Goal: Information Seeking & Learning: Check status

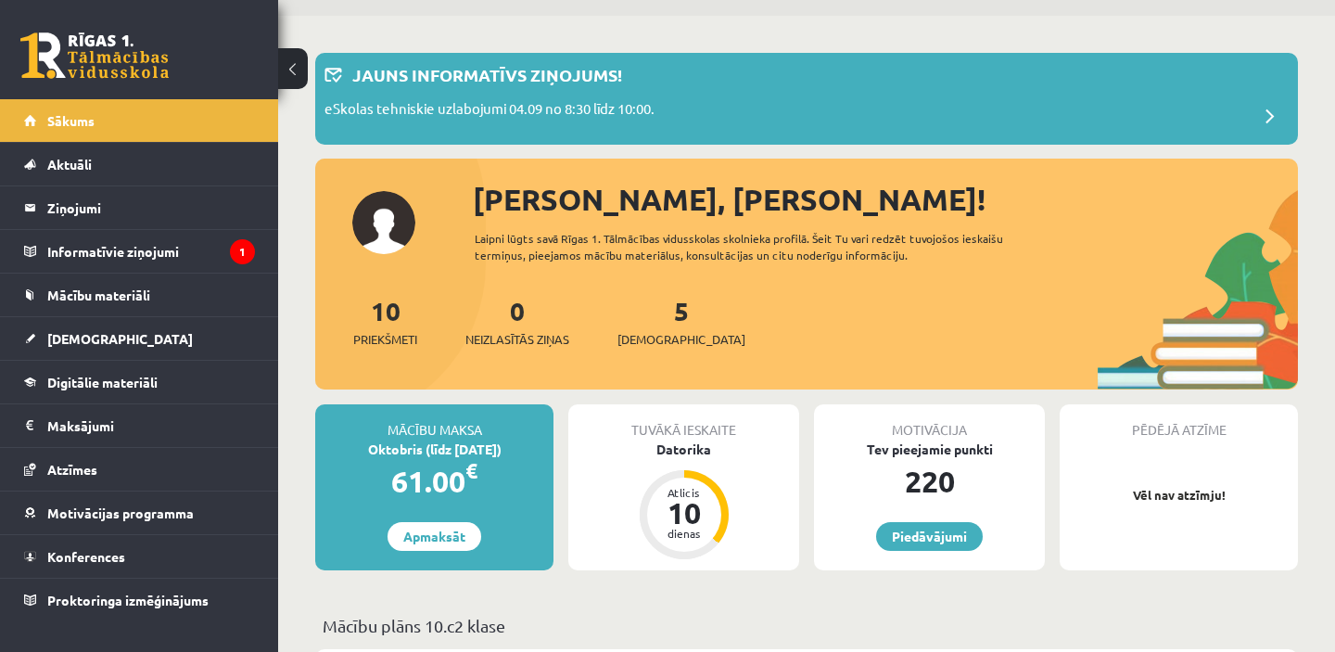
scroll to position [124, 0]
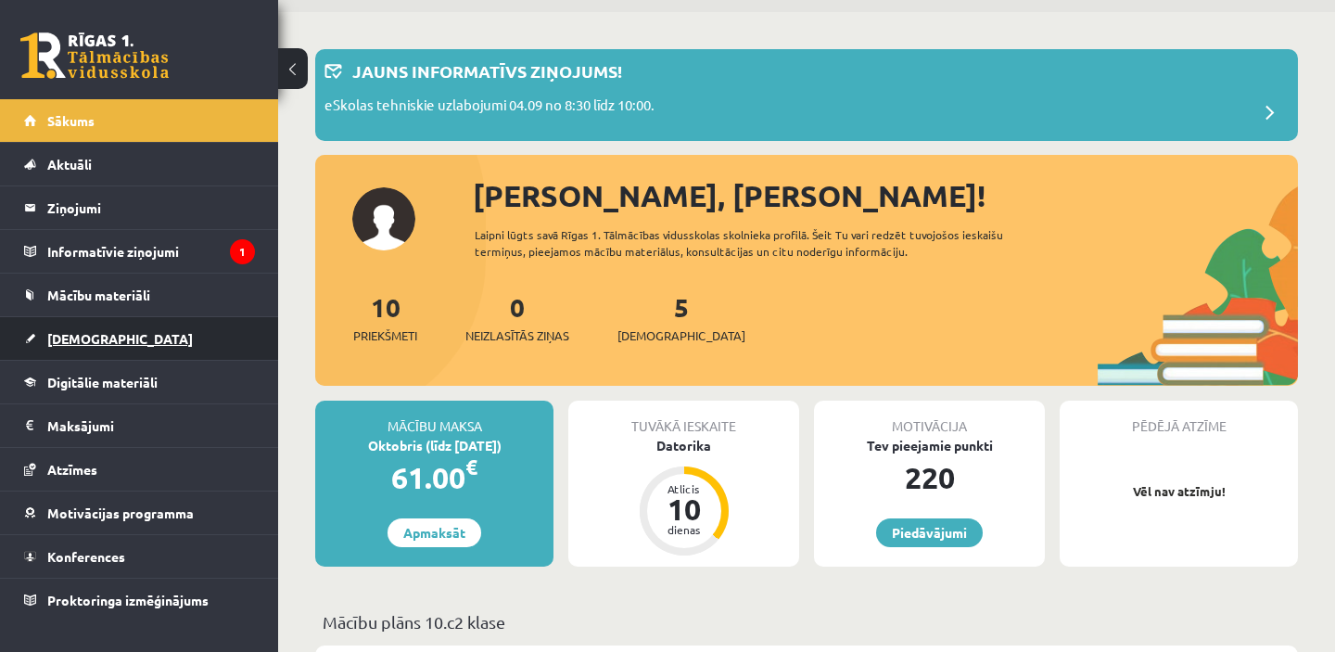
click at [84, 346] on link "[DEMOGRAPHIC_DATA]" at bounding box center [139, 338] width 231 height 43
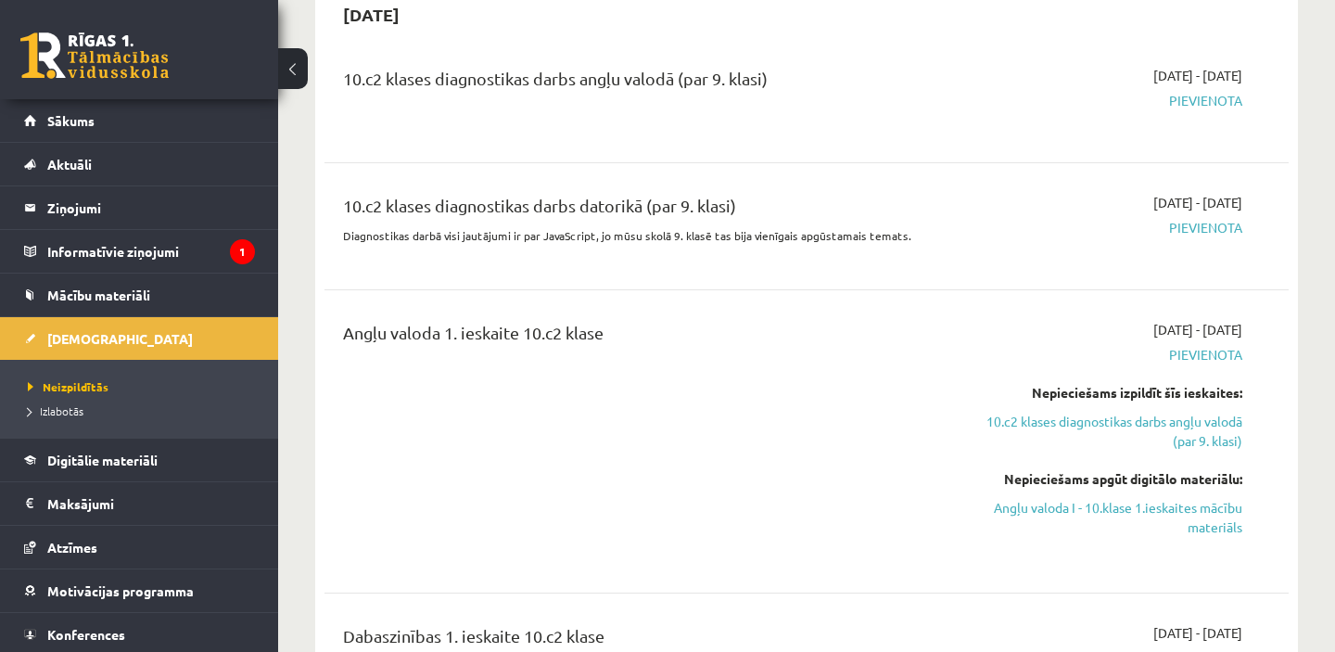
scroll to position [273, 0]
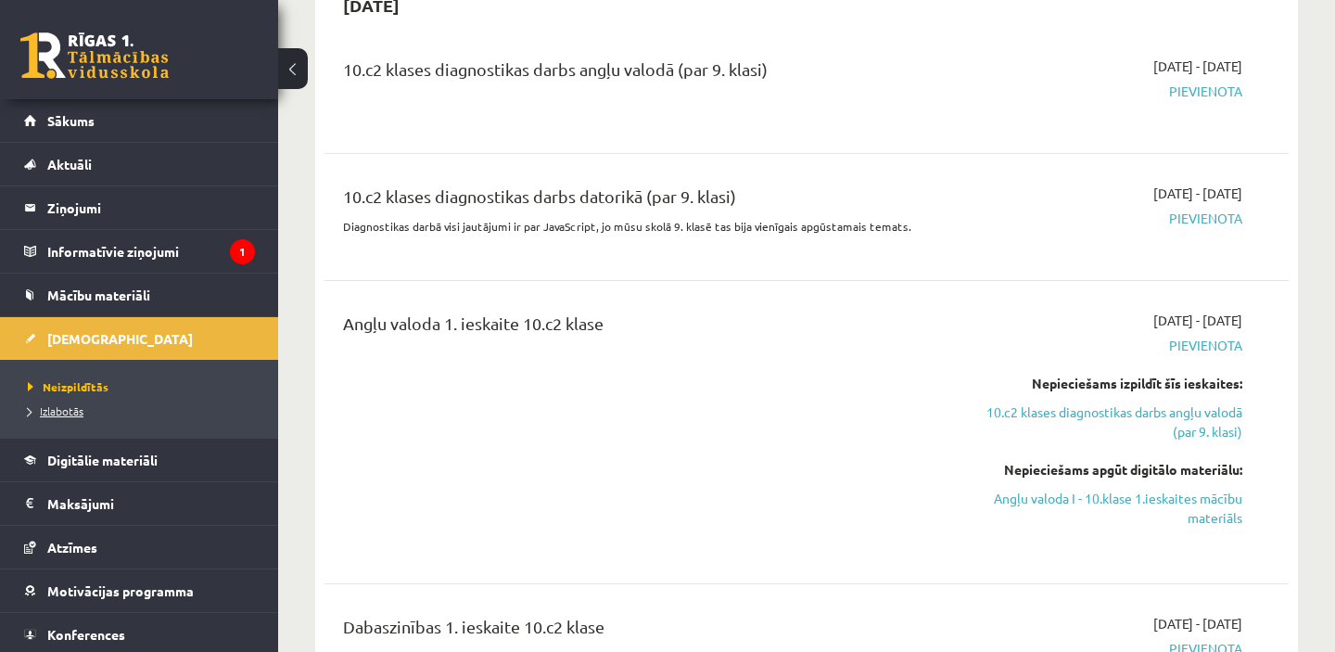
click at [54, 415] on span "Izlabotās" at bounding box center [56, 410] width 56 height 15
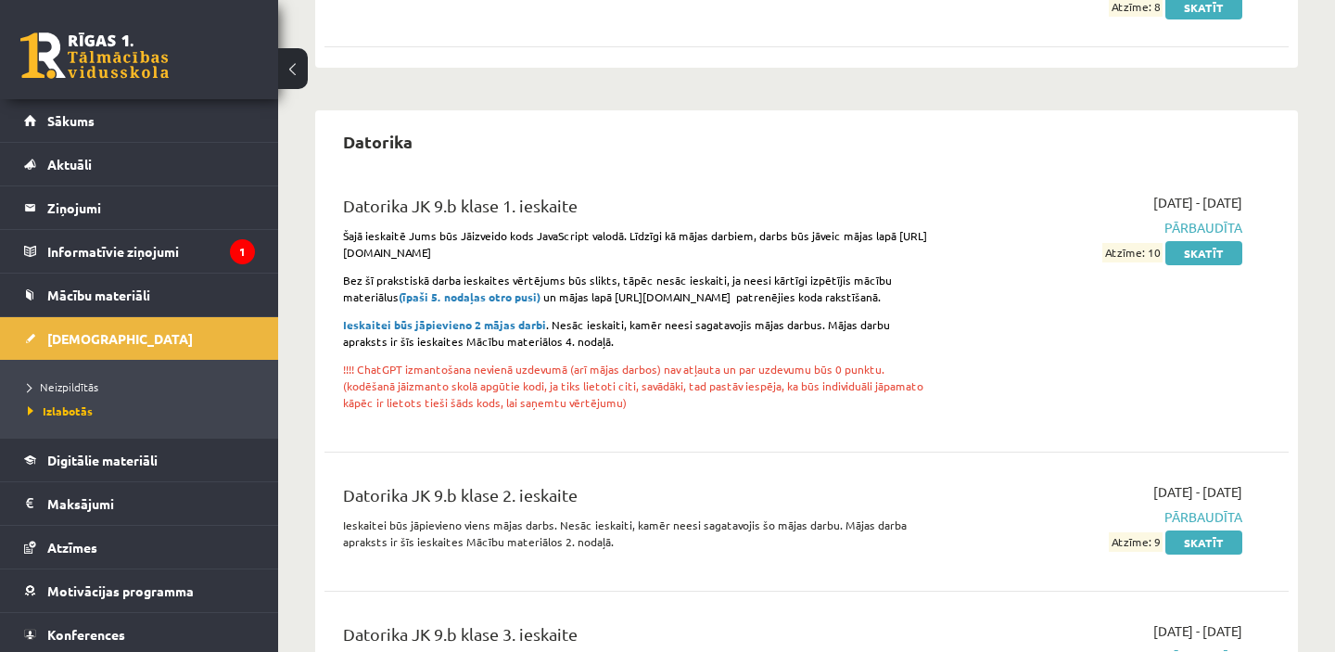
scroll to position [1021, 0]
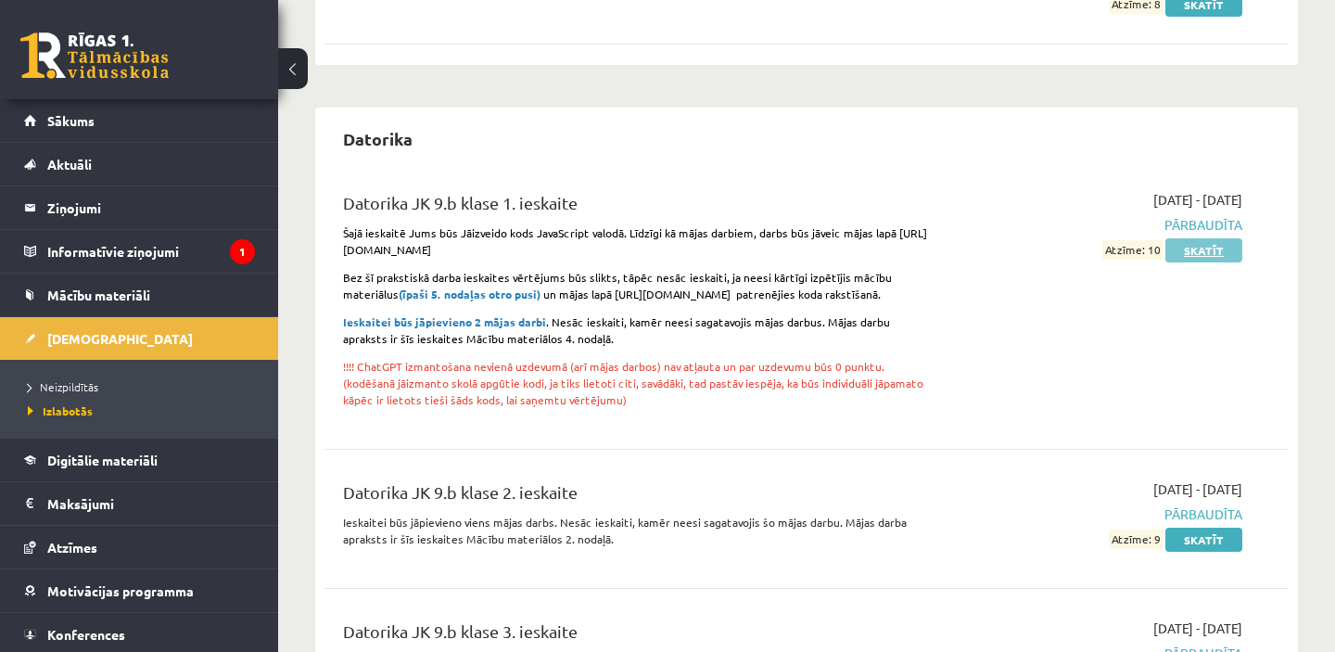
click at [1201, 250] on link "Skatīt" at bounding box center [1203, 250] width 77 height 24
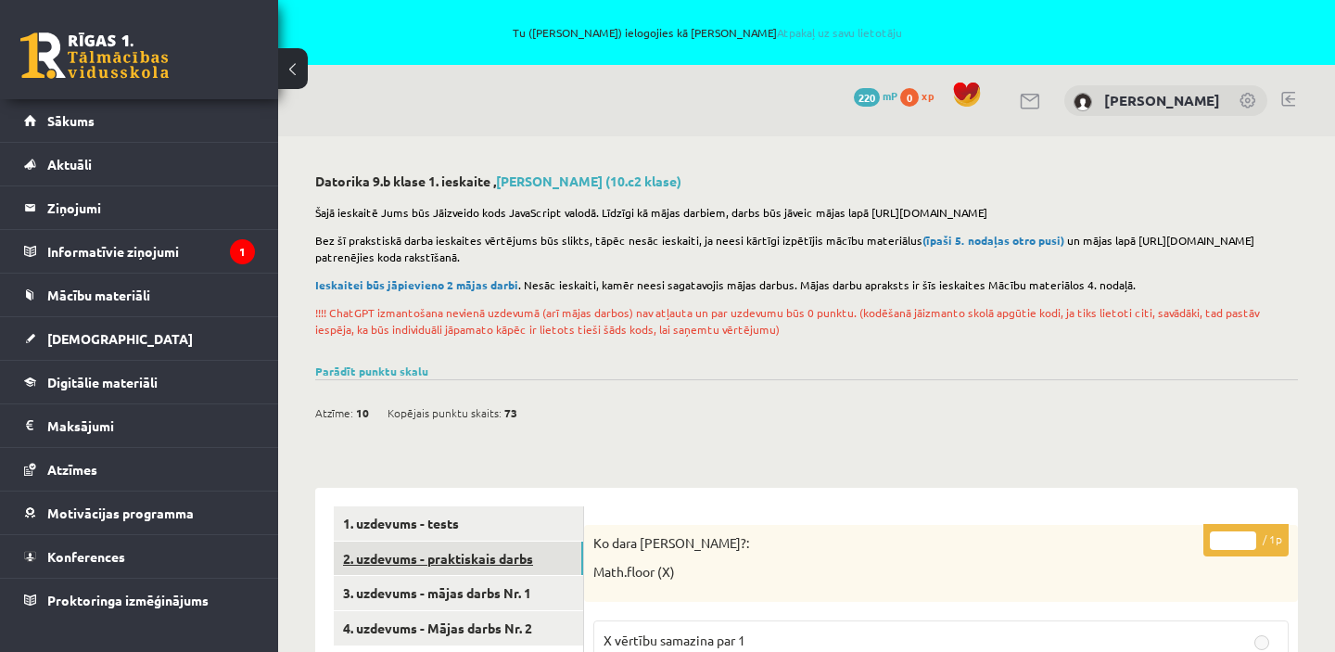
click at [449, 555] on link "2. uzdevums - praktiskais darbs" at bounding box center [458, 558] width 249 height 34
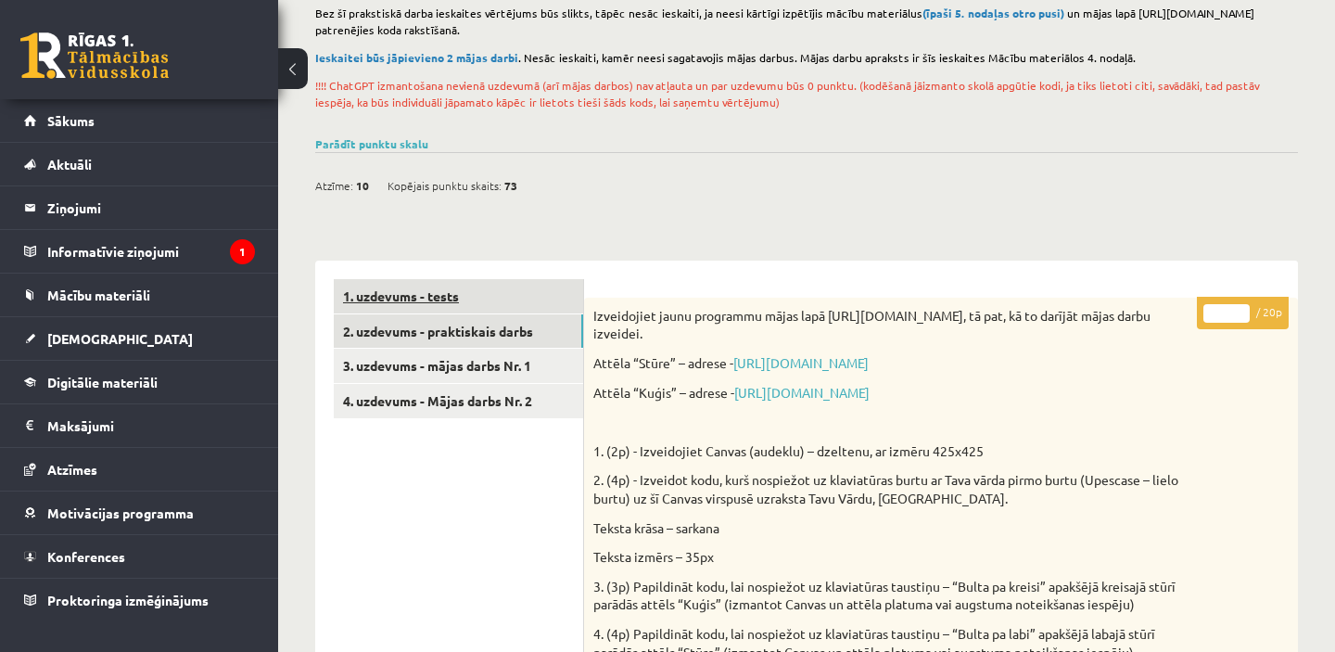
scroll to position [192, 0]
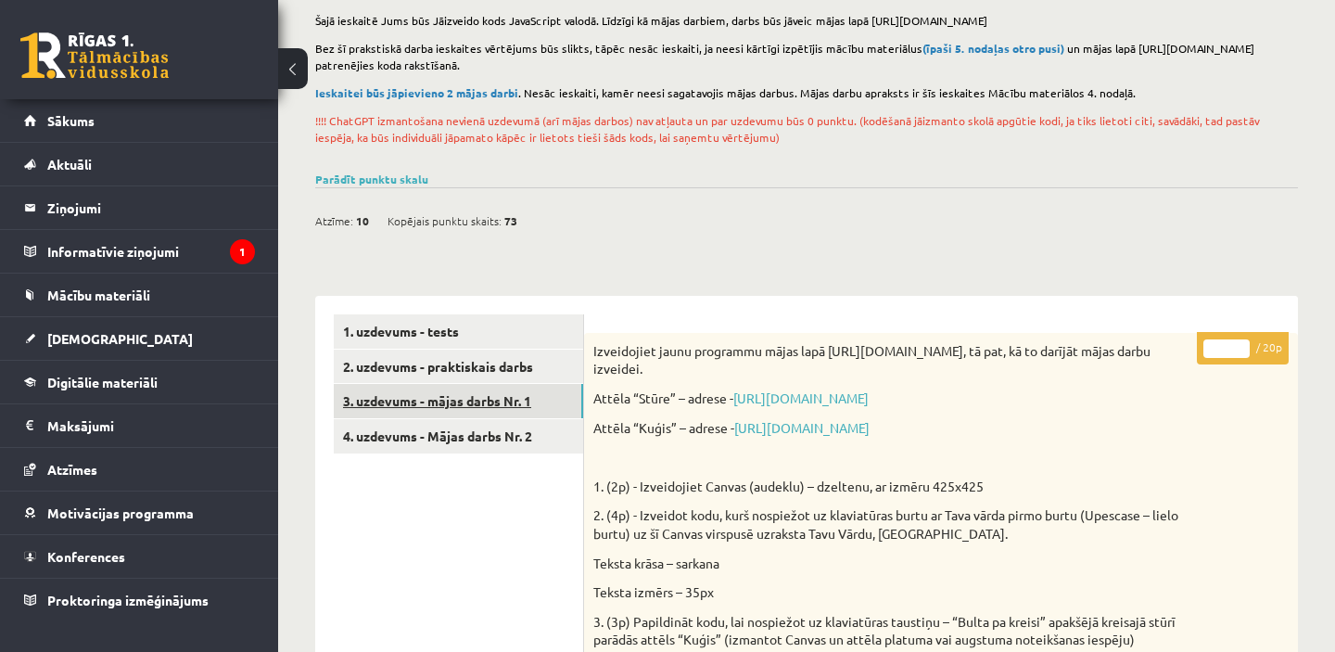
click at [488, 395] on link "3. uzdevums - mājas darbs Nr. 1" at bounding box center [458, 401] width 249 height 34
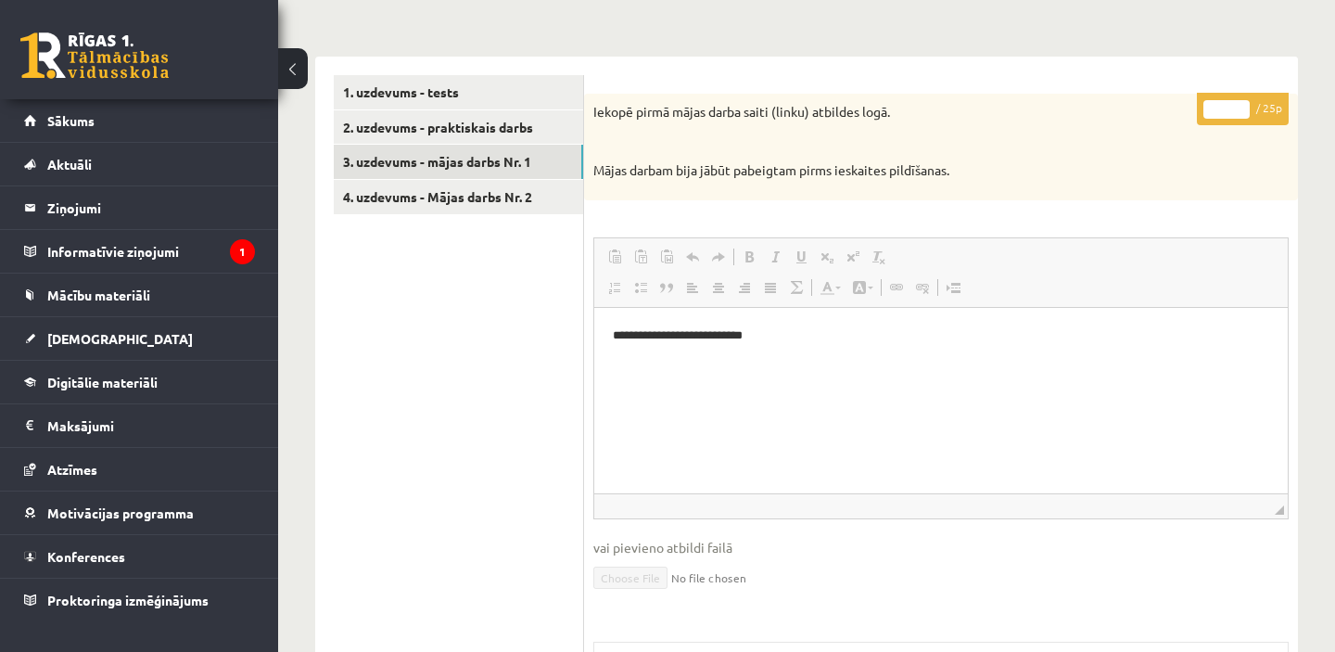
scroll to position [436, 0]
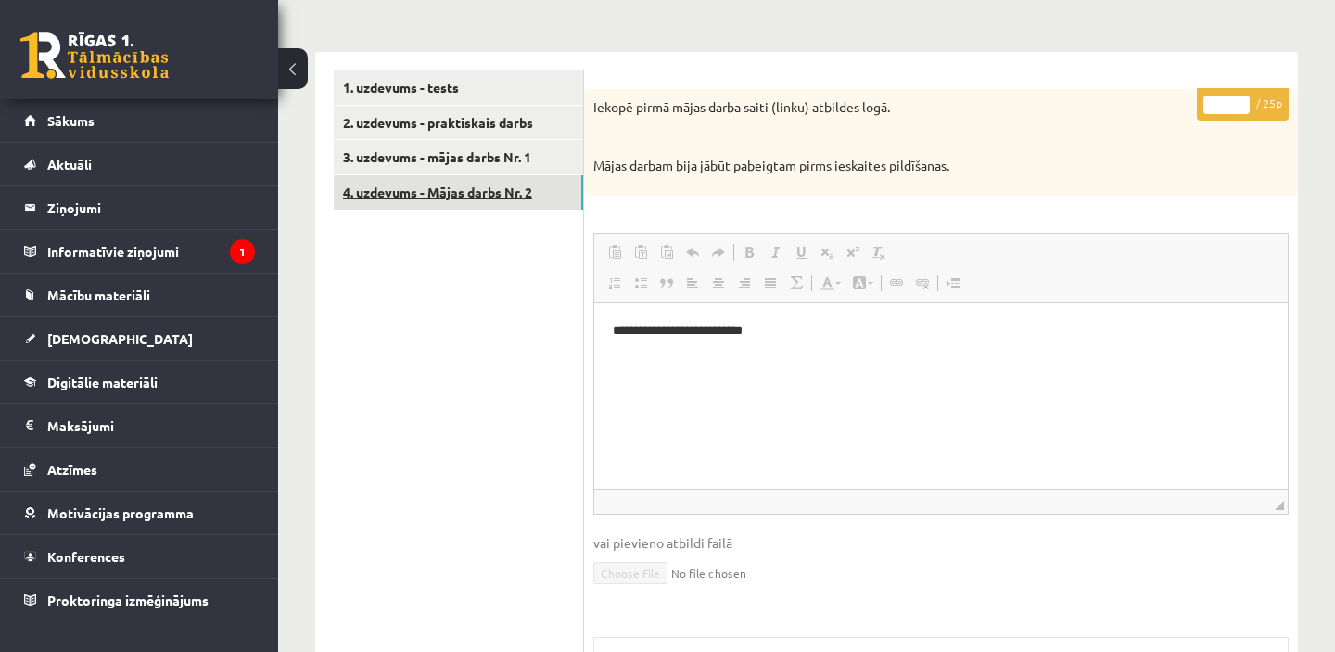
click at [499, 191] on link "4. uzdevums - Mājas darbs Nr. 2" at bounding box center [458, 192] width 249 height 34
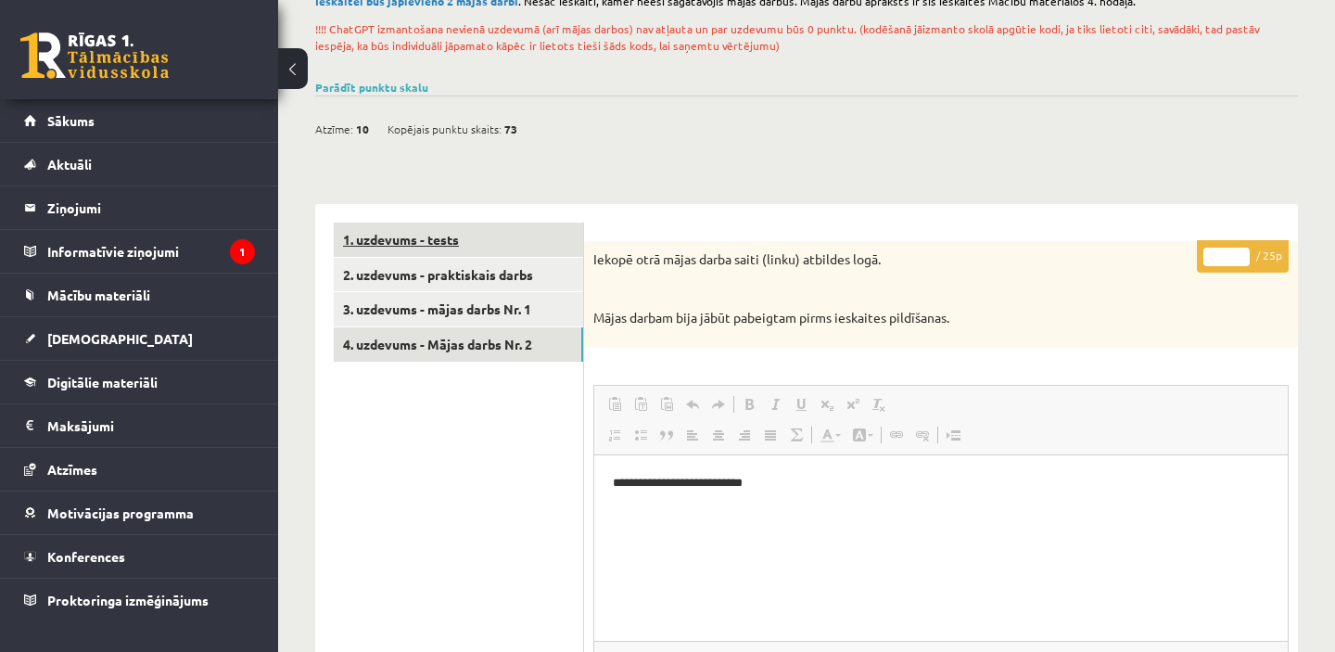
scroll to position [0, 0]
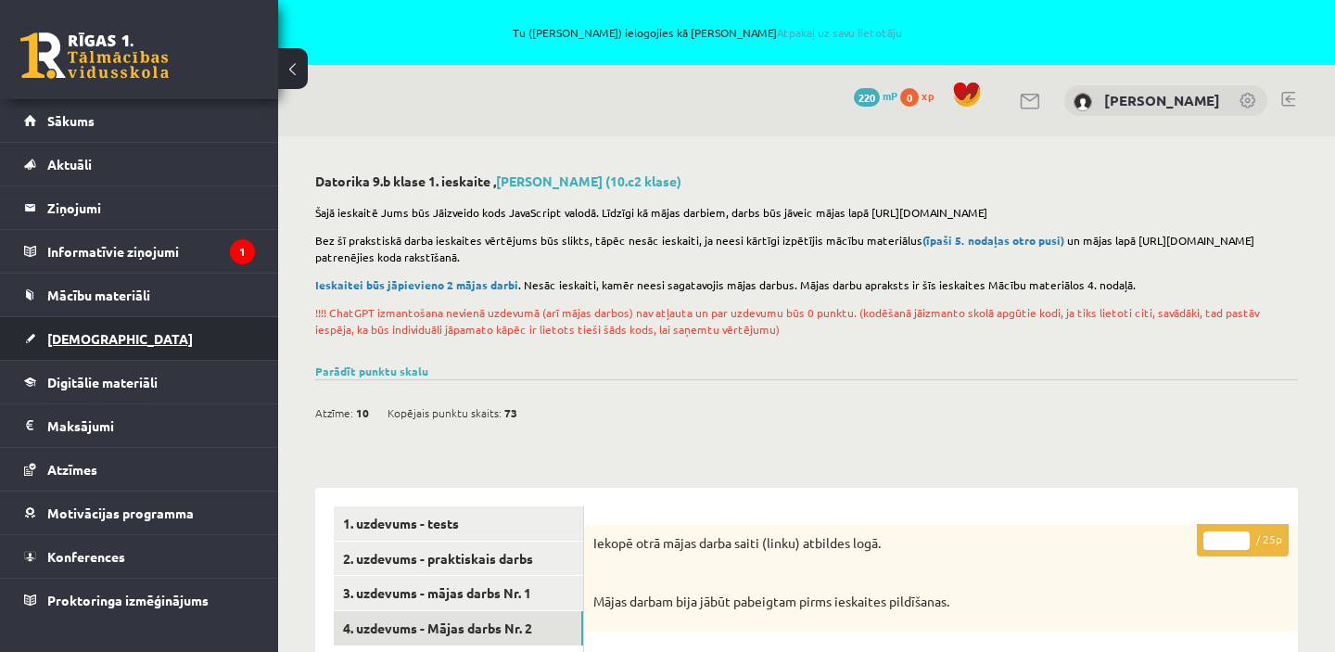
click at [85, 333] on span "[DEMOGRAPHIC_DATA]" at bounding box center [120, 338] width 146 height 17
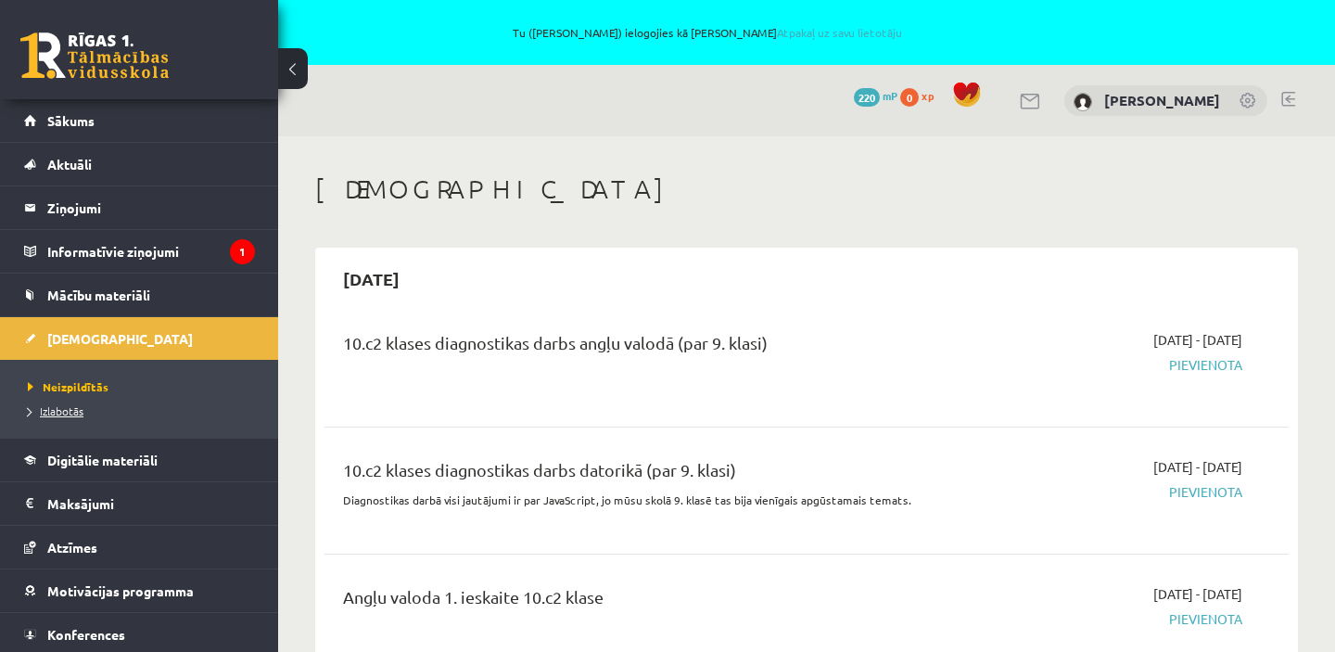
click at [75, 411] on span "Izlabotās" at bounding box center [56, 410] width 56 height 15
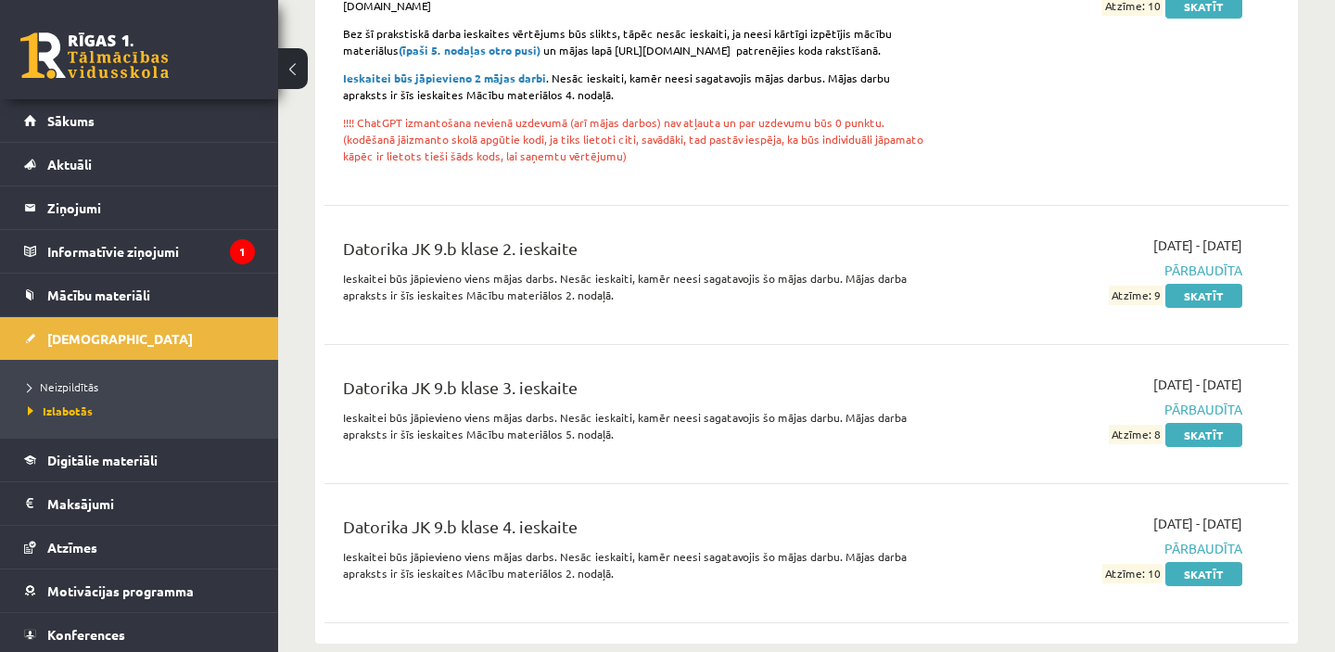
scroll to position [1291, 0]
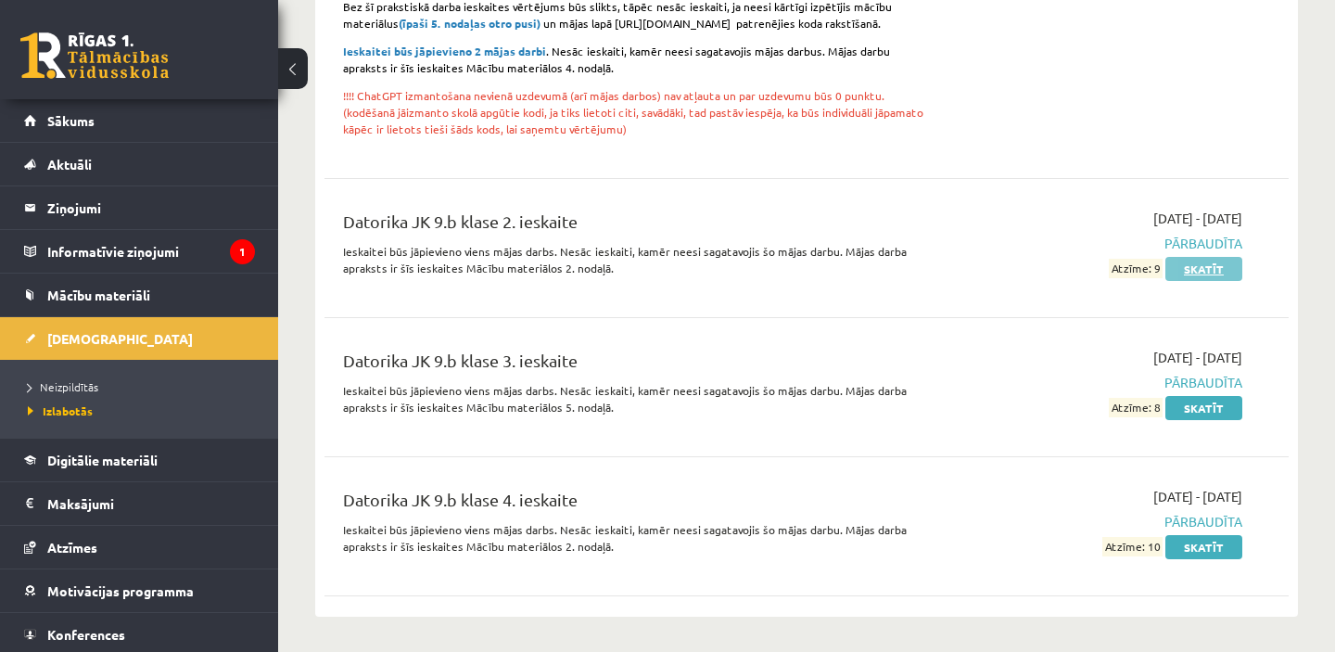
click at [1213, 270] on link "Skatīt" at bounding box center [1203, 269] width 77 height 24
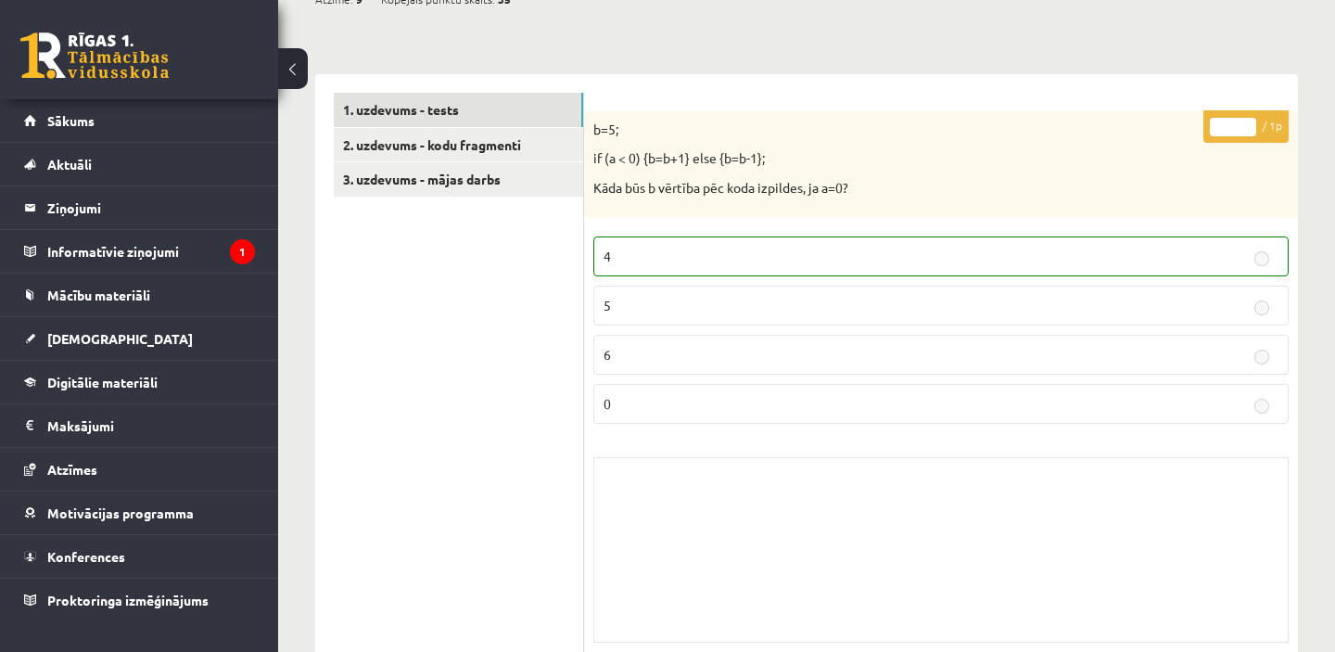
scroll to position [284, 0]
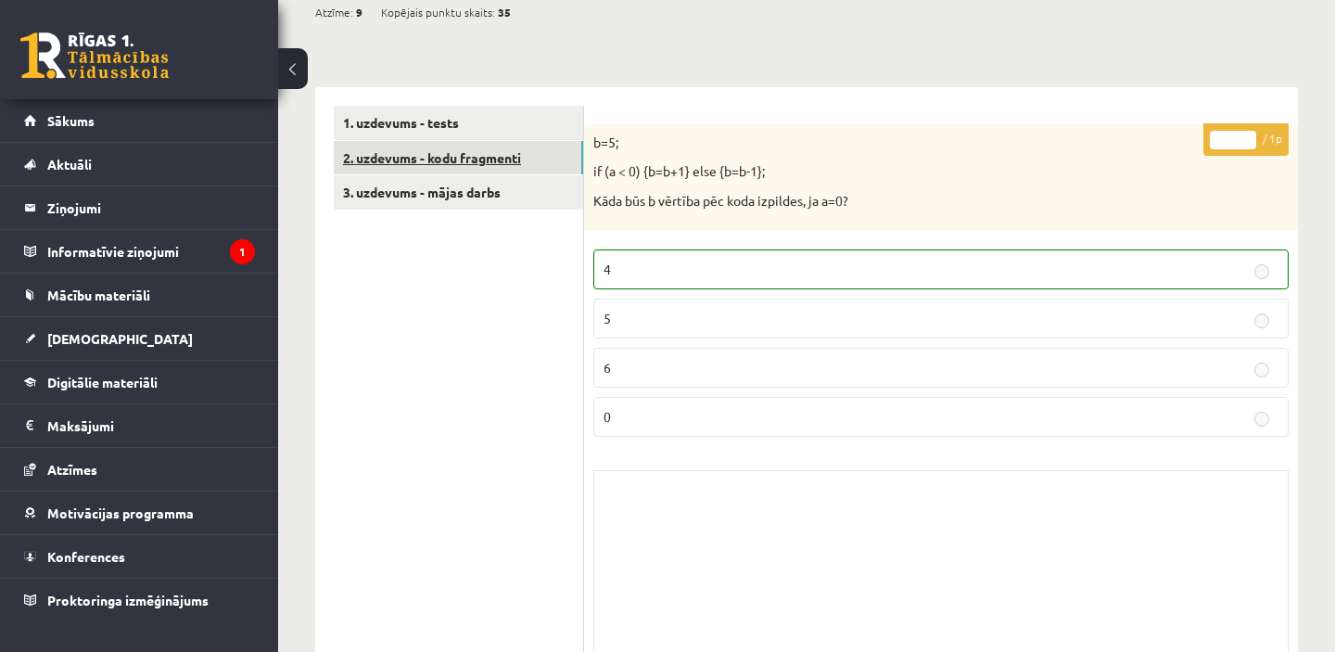
click at [506, 158] on link "2. uzdevums - kodu fragmenti" at bounding box center [458, 158] width 249 height 34
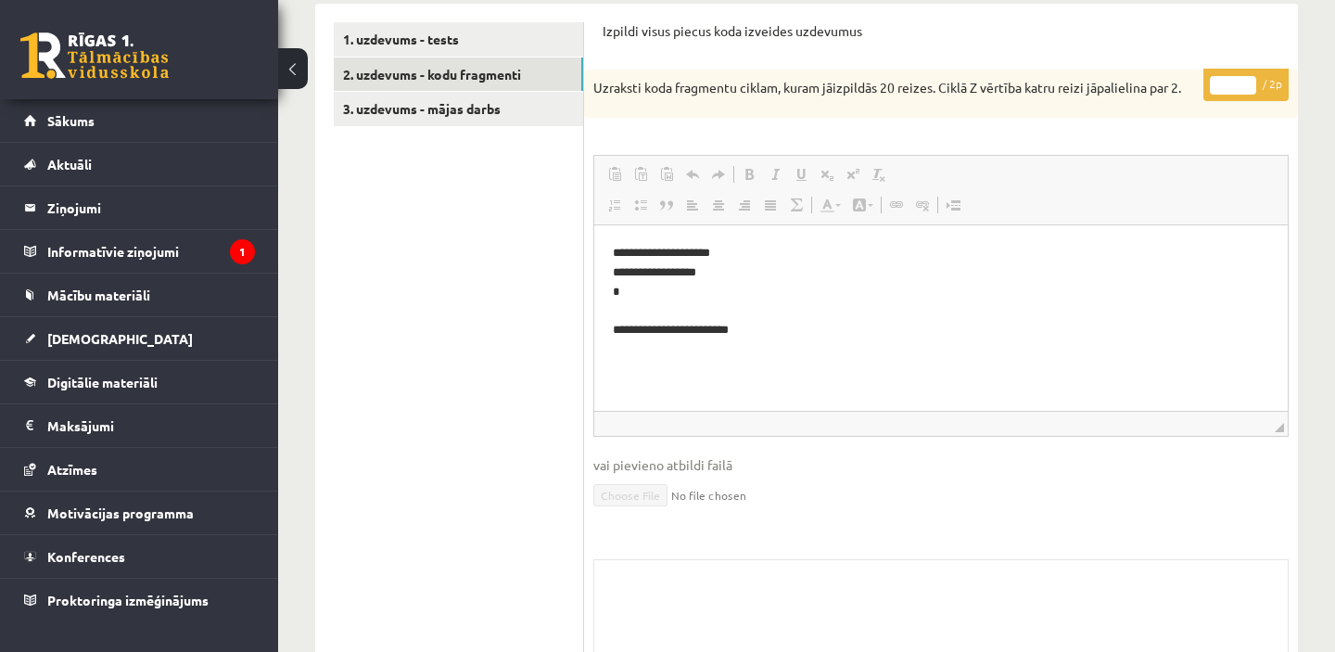
scroll to position [0, 0]
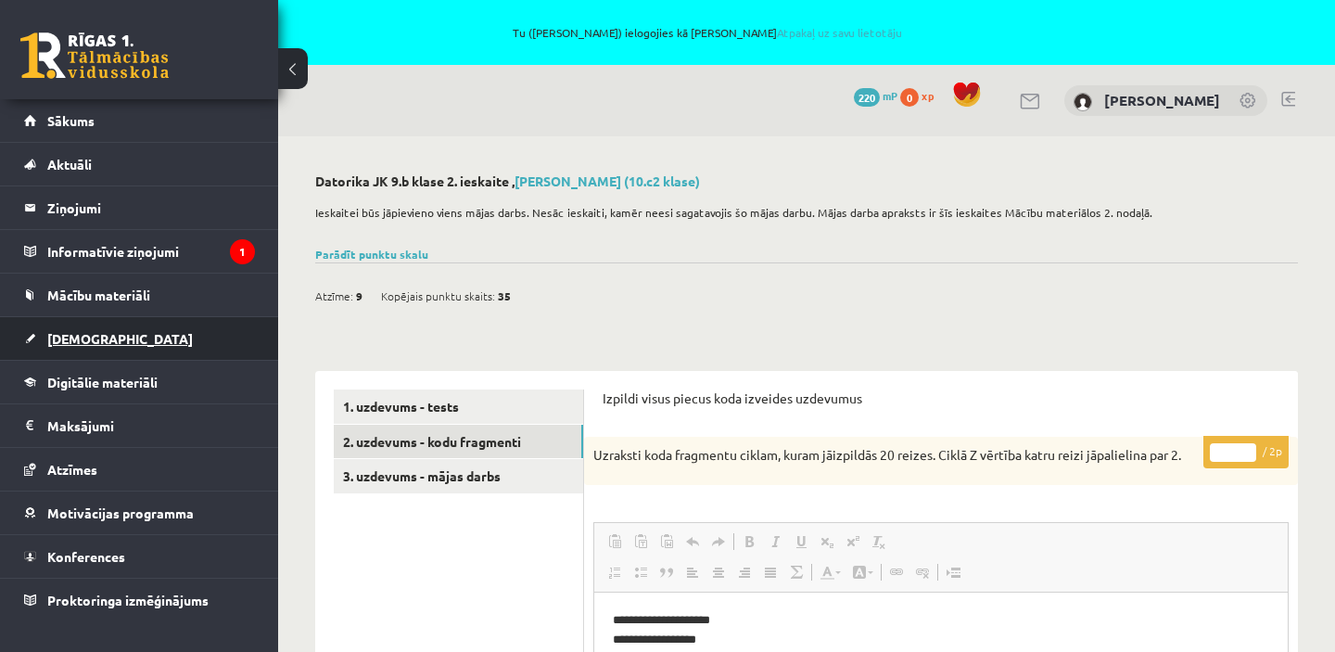
click at [73, 338] on span "[DEMOGRAPHIC_DATA]" at bounding box center [120, 338] width 146 height 17
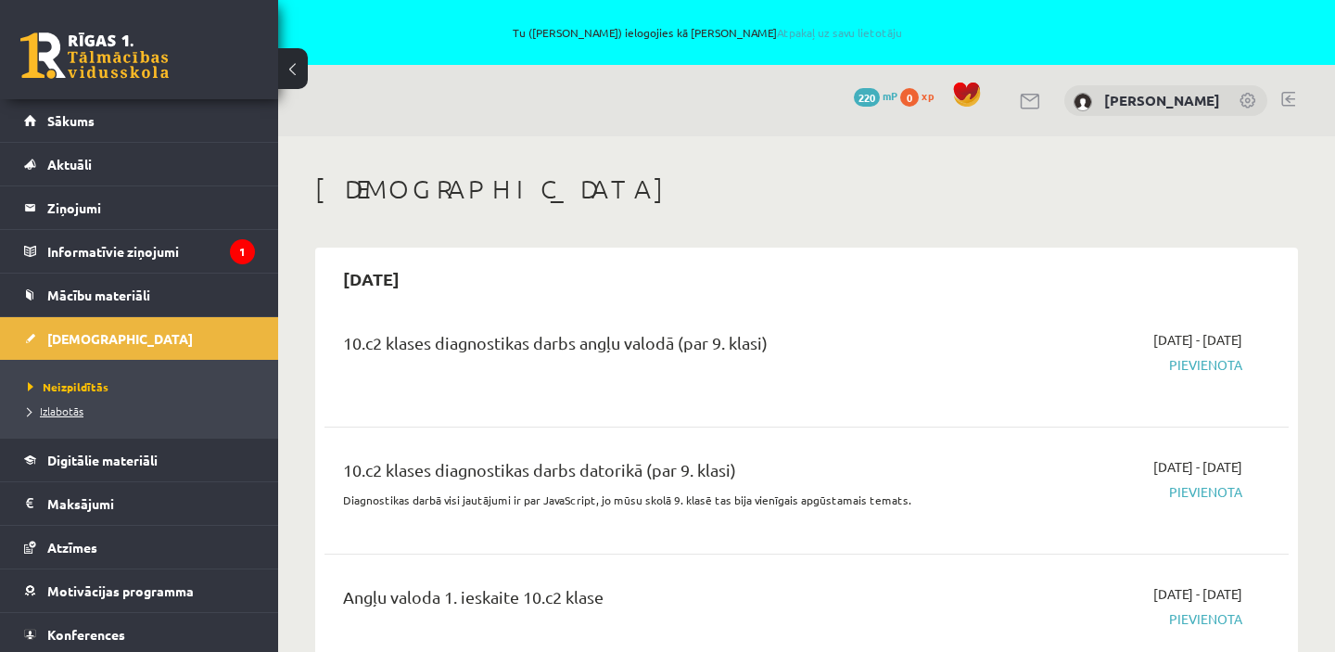
click at [68, 412] on span "Izlabotās" at bounding box center [56, 410] width 56 height 15
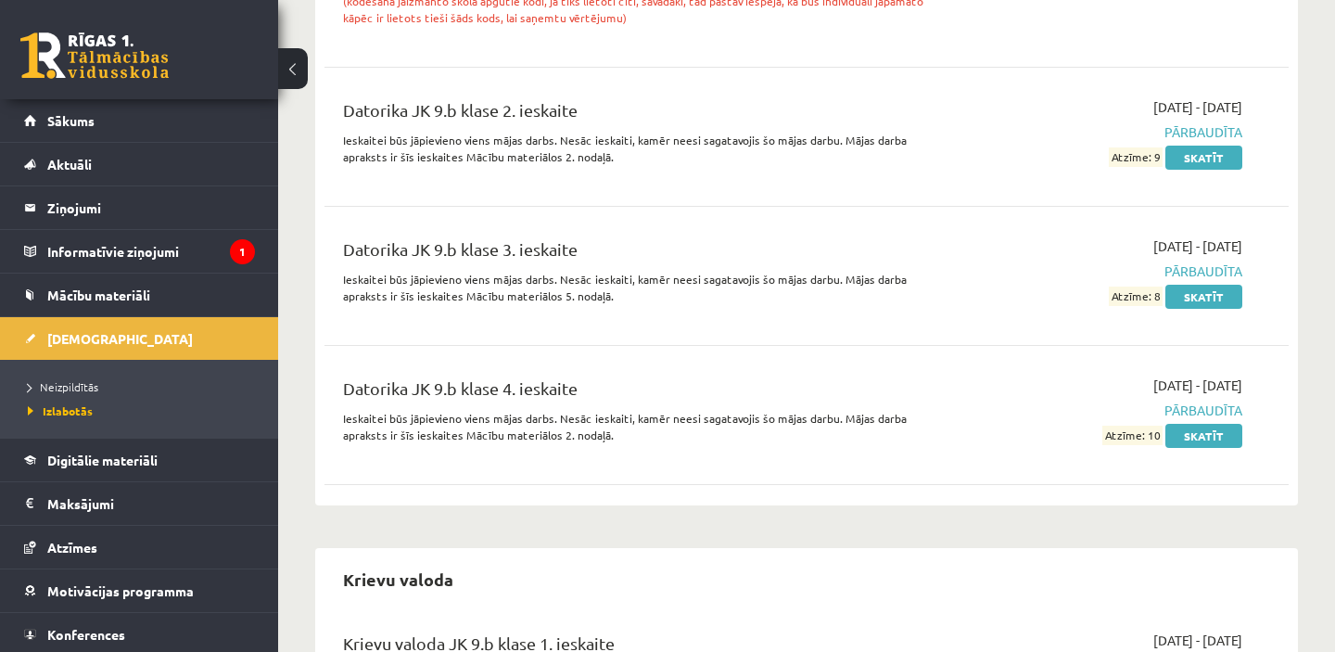
scroll to position [1404, 0]
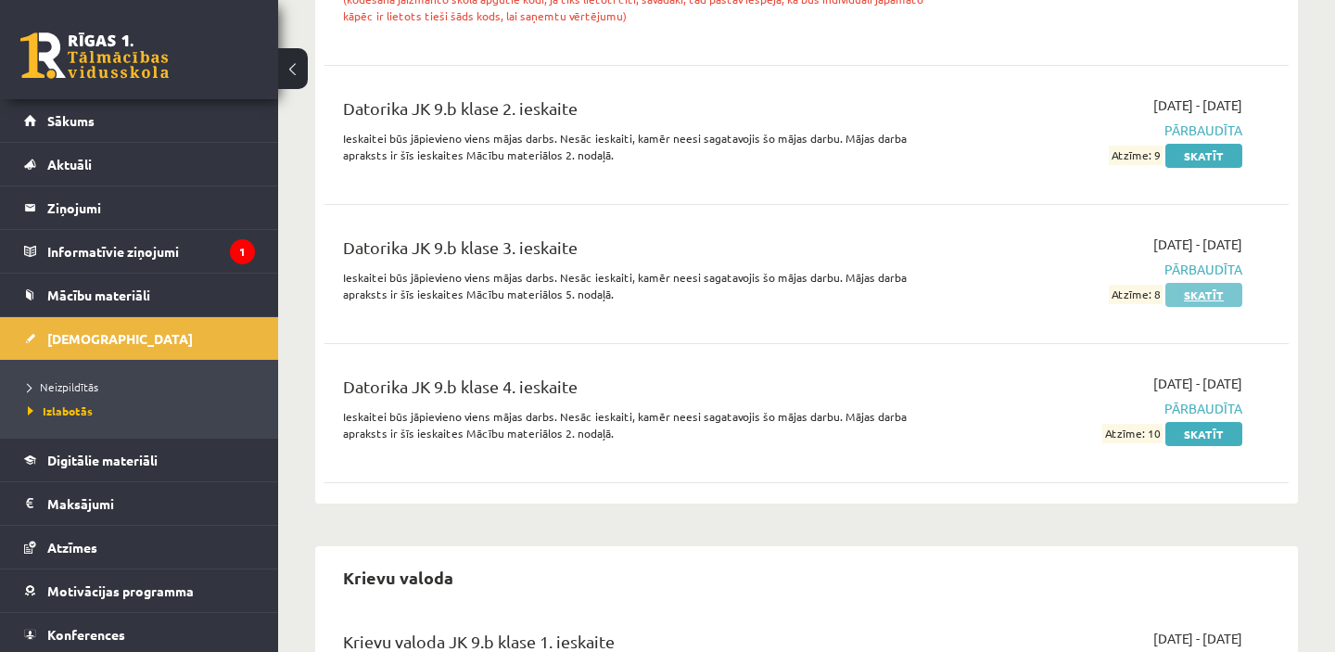
click at [1222, 294] on link "Skatīt" at bounding box center [1203, 295] width 77 height 24
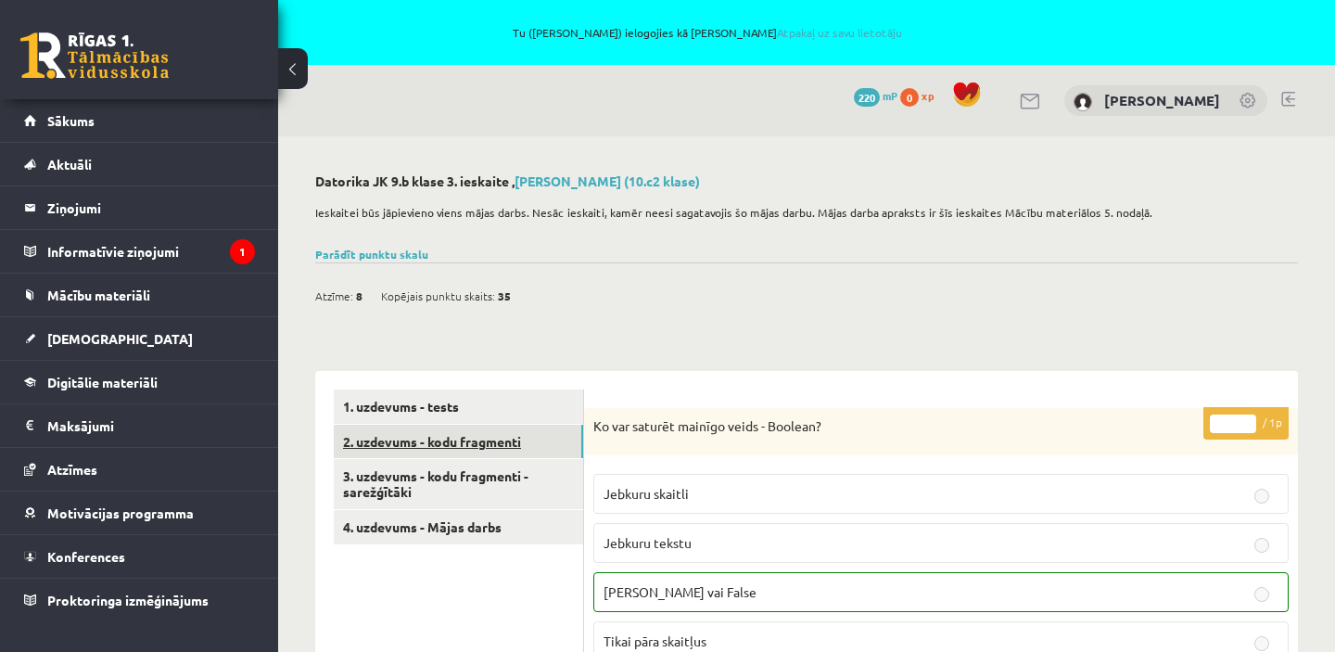
click at [498, 440] on link "2. uzdevums - kodu fragmenti" at bounding box center [458, 442] width 249 height 34
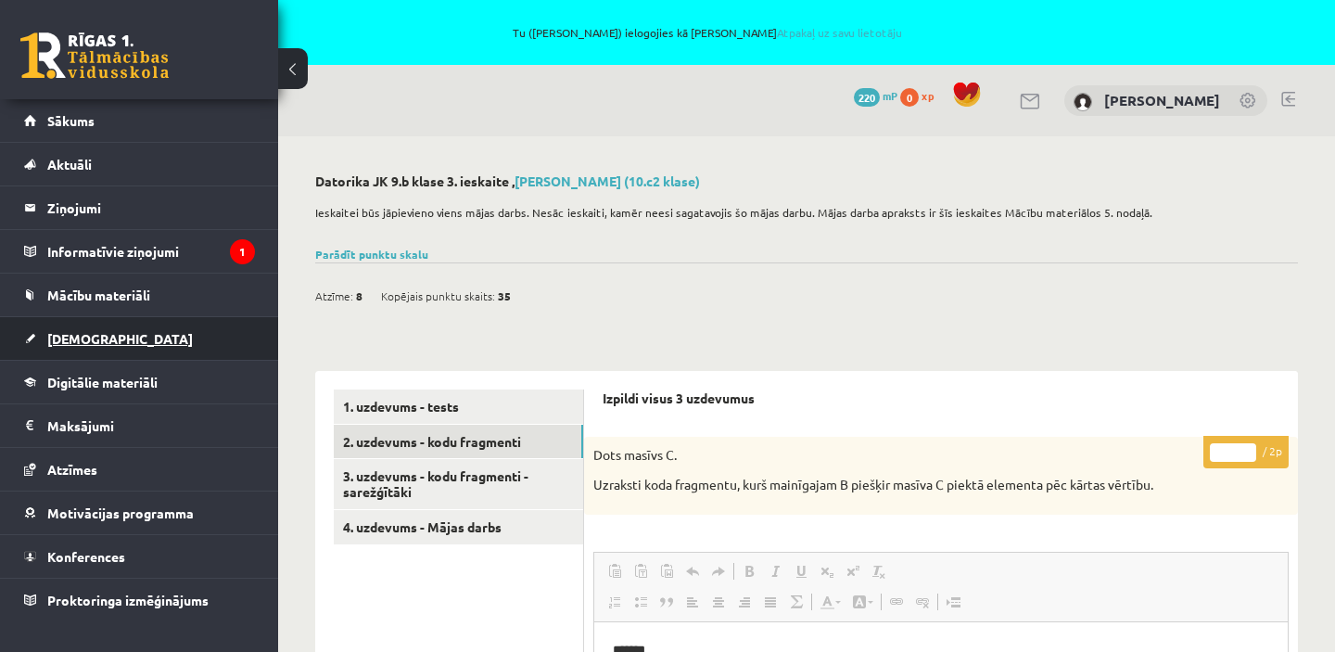
click at [76, 342] on span "[DEMOGRAPHIC_DATA]" at bounding box center [120, 338] width 146 height 17
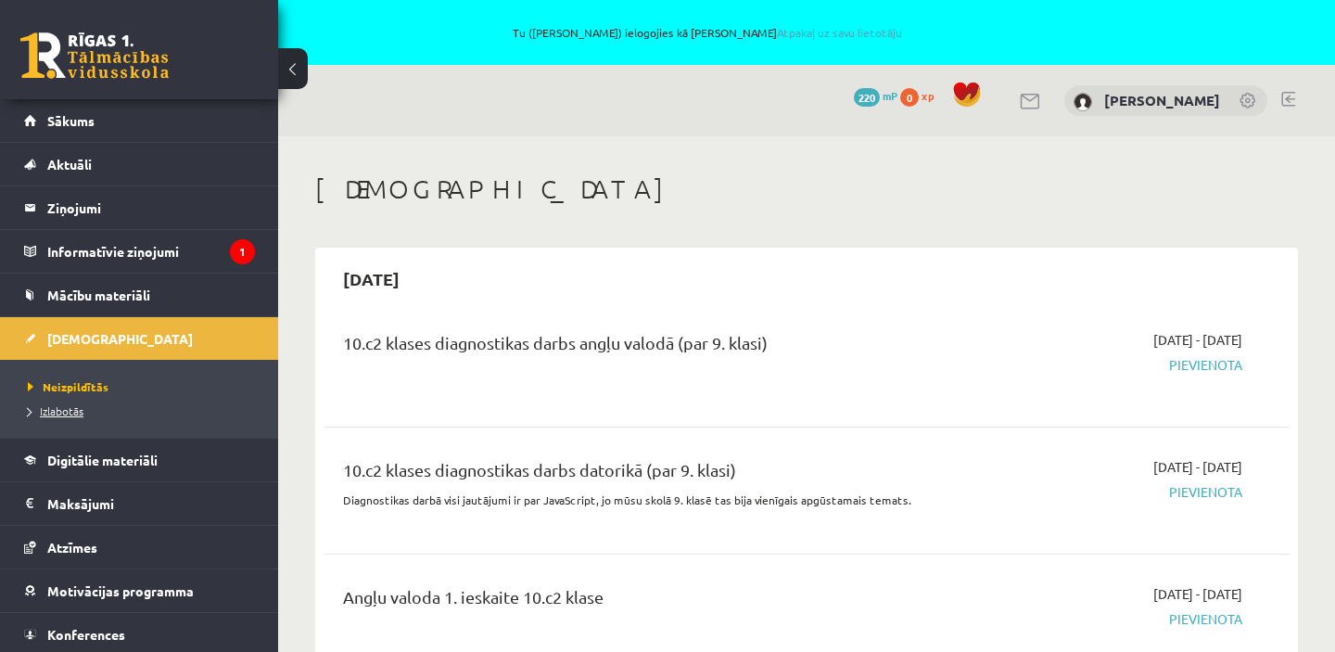
click at [66, 412] on span "Izlabotās" at bounding box center [56, 410] width 56 height 15
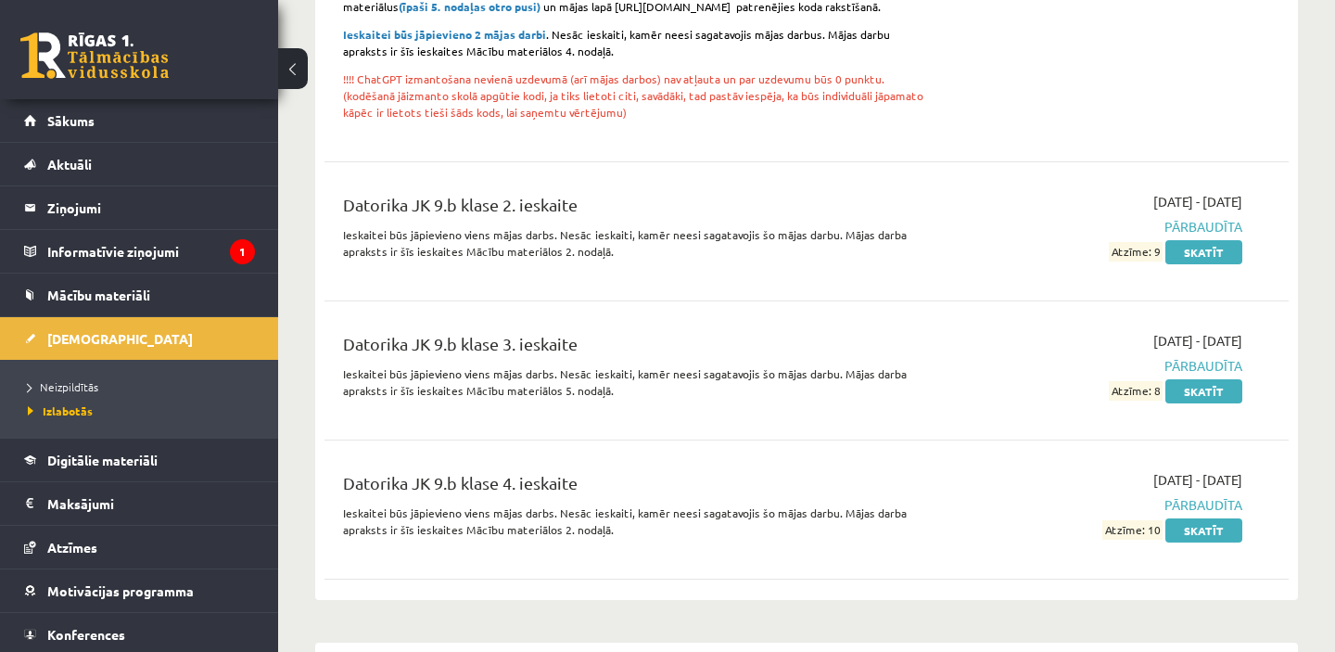
scroll to position [1333, 0]
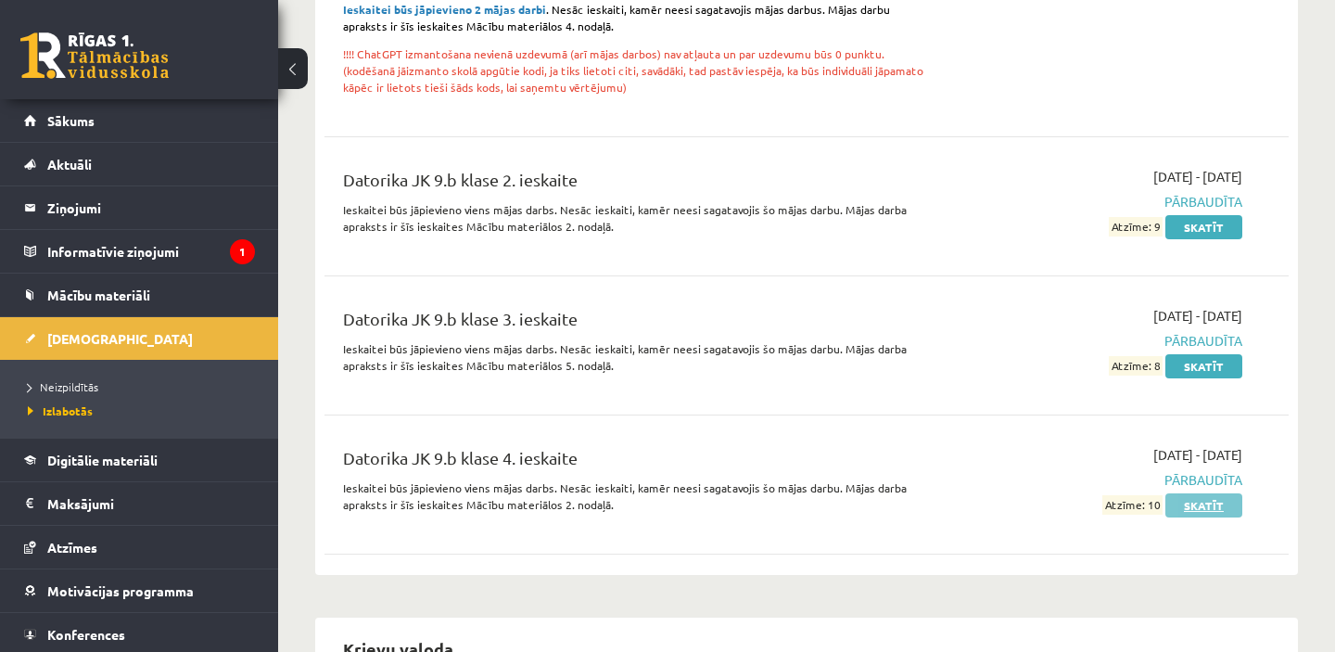
click at [1209, 509] on link "Skatīt" at bounding box center [1203, 505] width 77 height 24
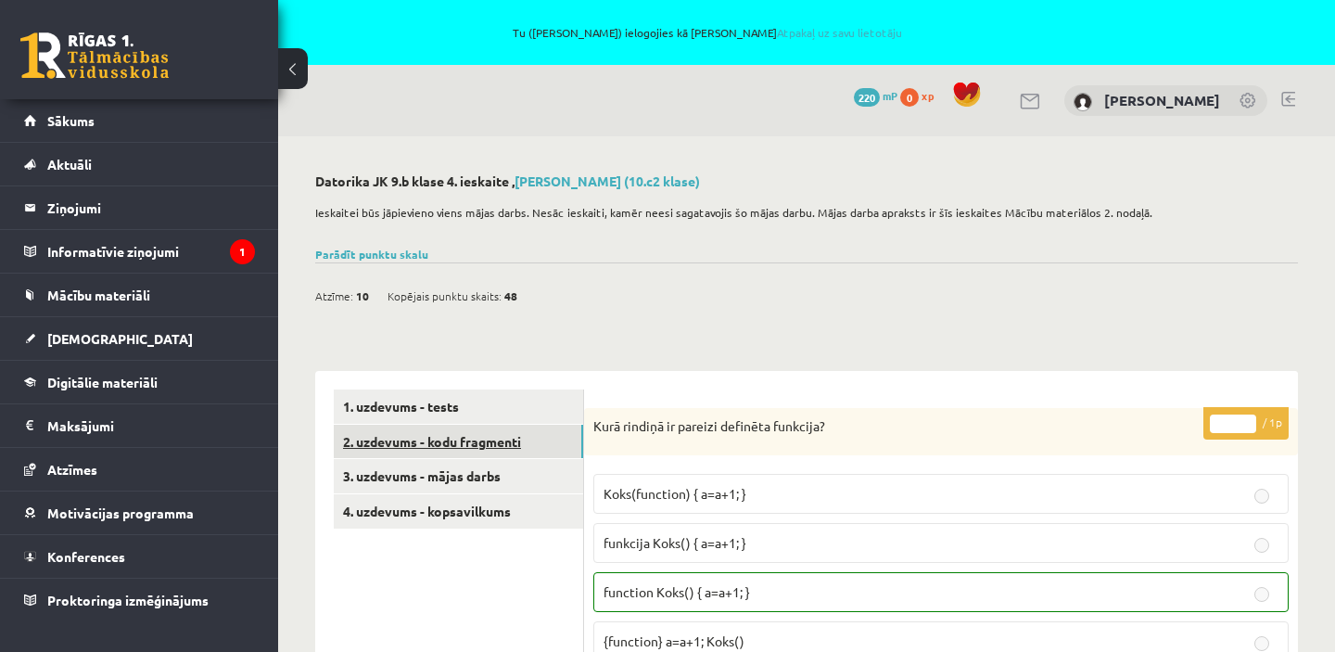
click at [495, 449] on link "2. uzdevums - kodu fragmenti" at bounding box center [458, 442] width 249 height 34
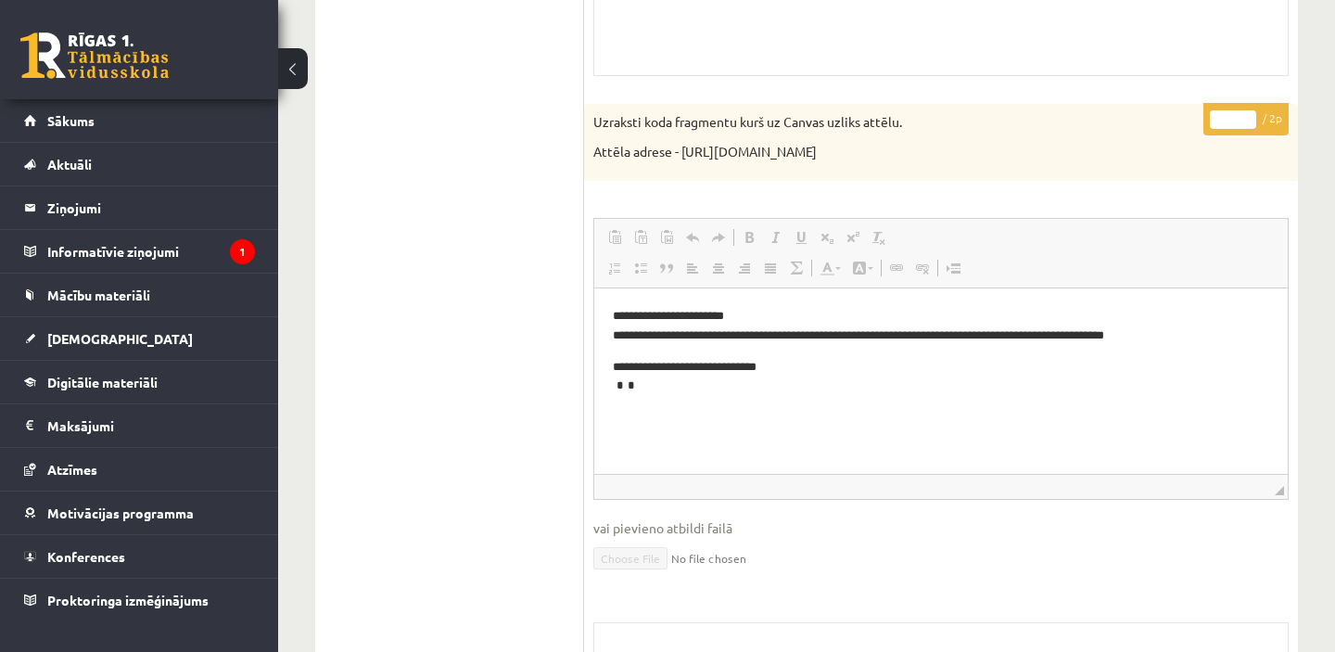
scroll to position [966, 0]
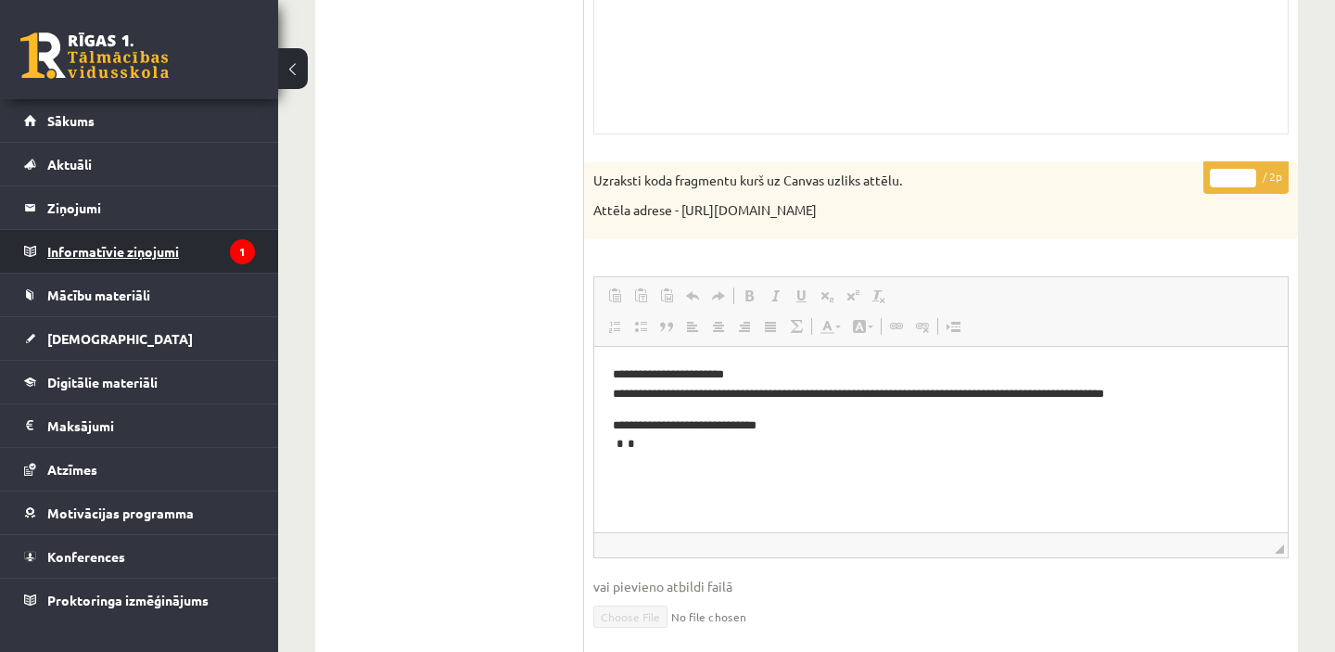
click at [186, 255] on legend "Informatīvie ziņojumi 1" at bounding box center [151, 251] width 208 height 43
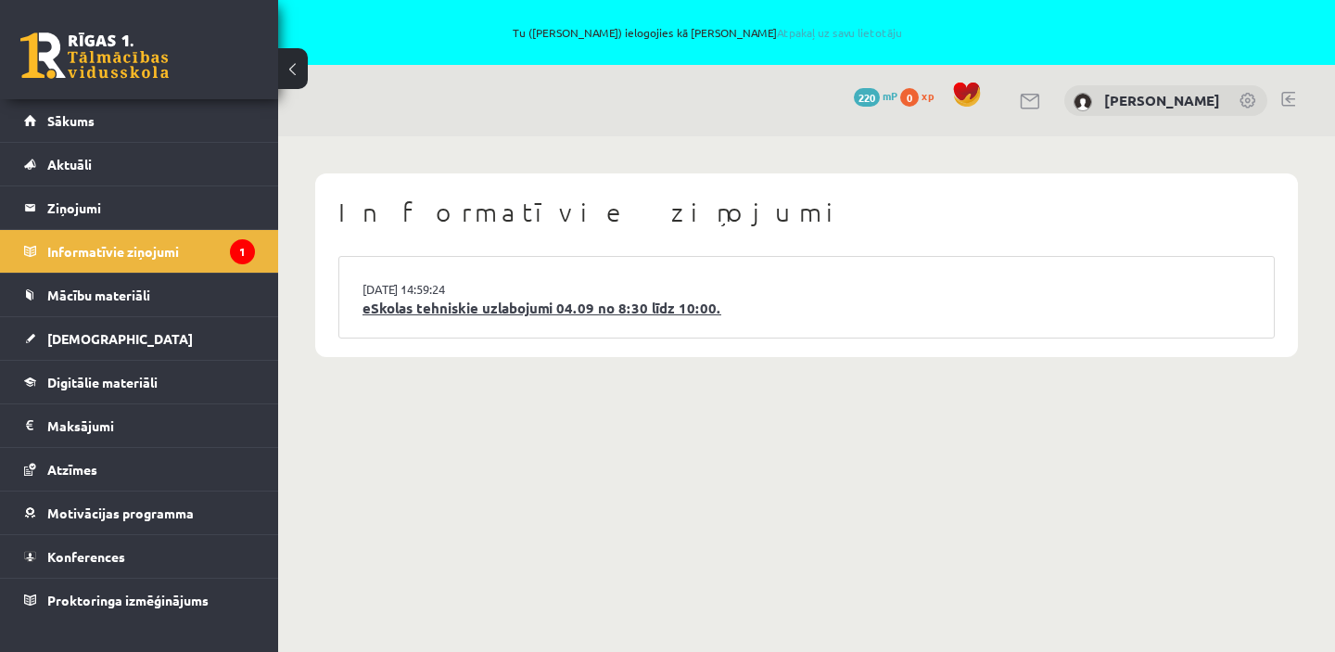
click at [447, 311] on link "eSkolas tehniskie uzlabojumi 04.09 no 8:30 līdz 10:00." at bounding box center [806, 308] width 888 height 21
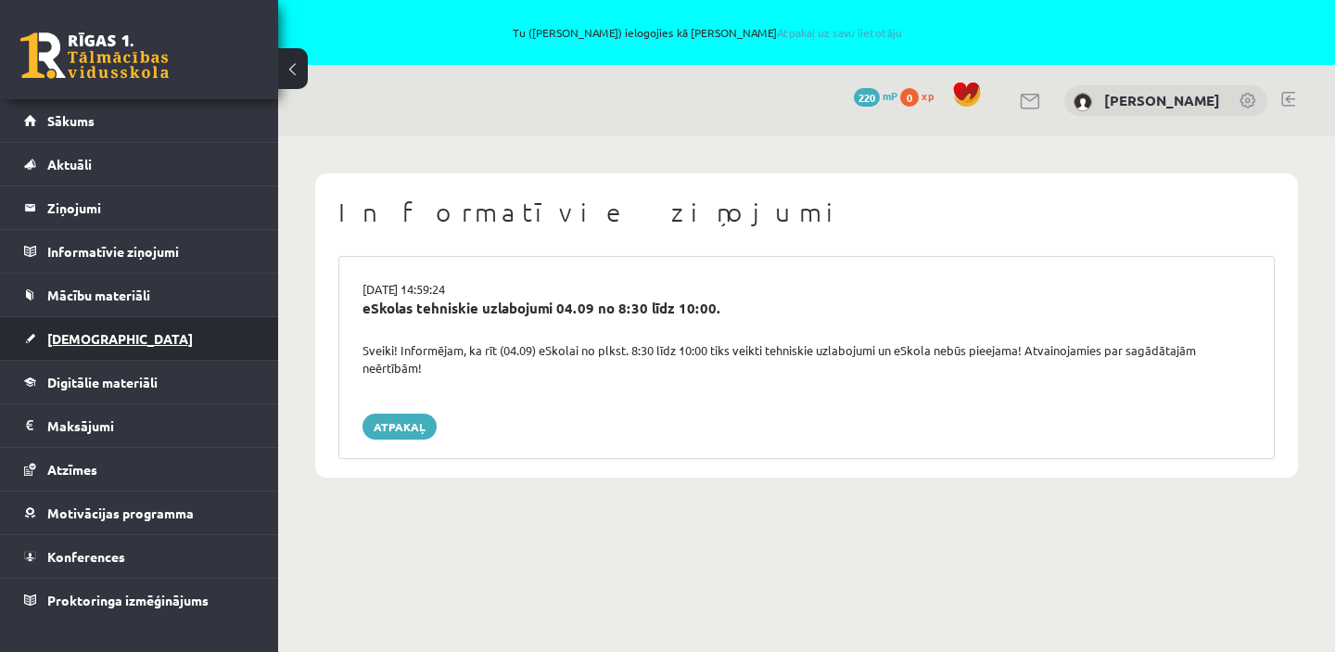
click at [87, 338] on span "[DEMOGRAPHIC_DATA]" at bounding box center [120, 338] width 146 height 17
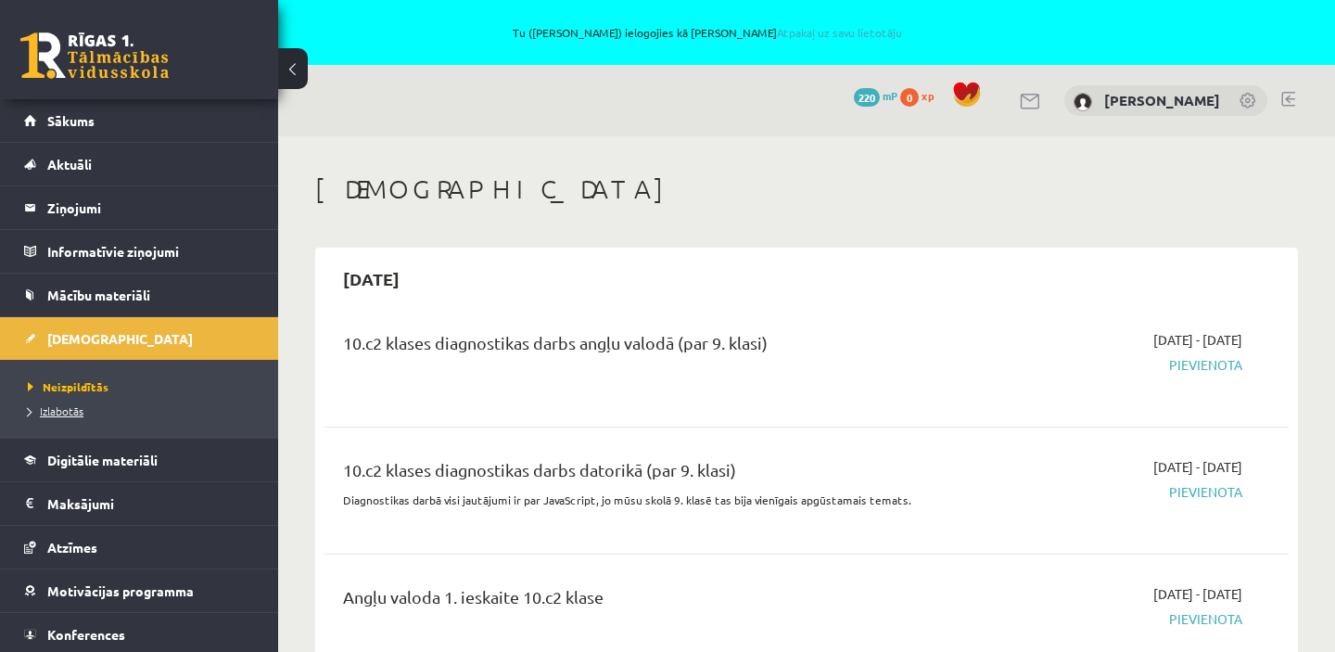
click at [70, 411] on span "Izlabotās" at bounding box center [56, 410] width 56 height 15
